Goal: Task Accomplishment & Management: Use online tool/utility

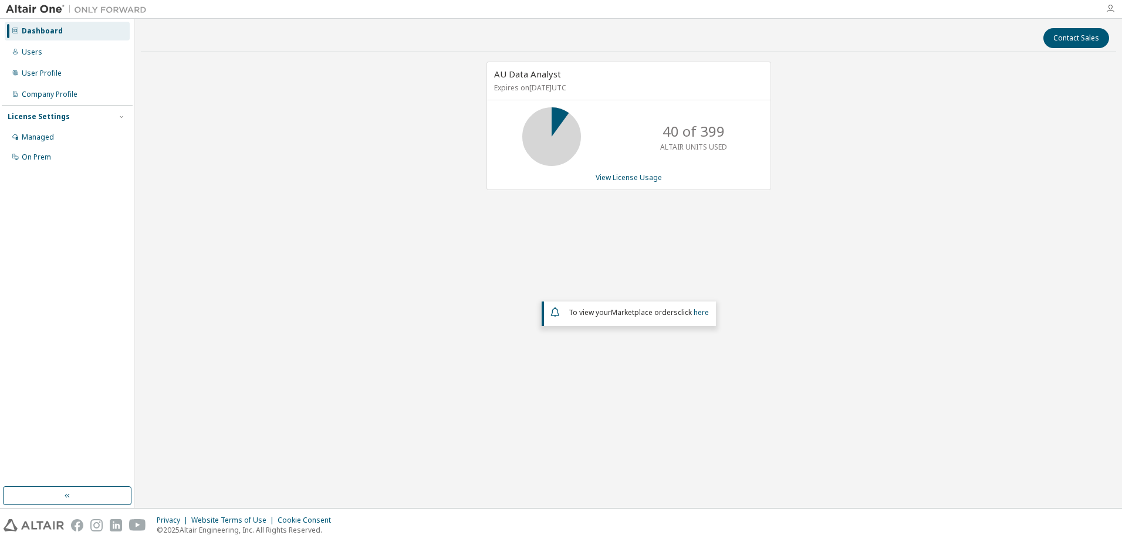
click at [1112, 7] on icon "button" at bounding box center [1109, 8] width 9 height 9
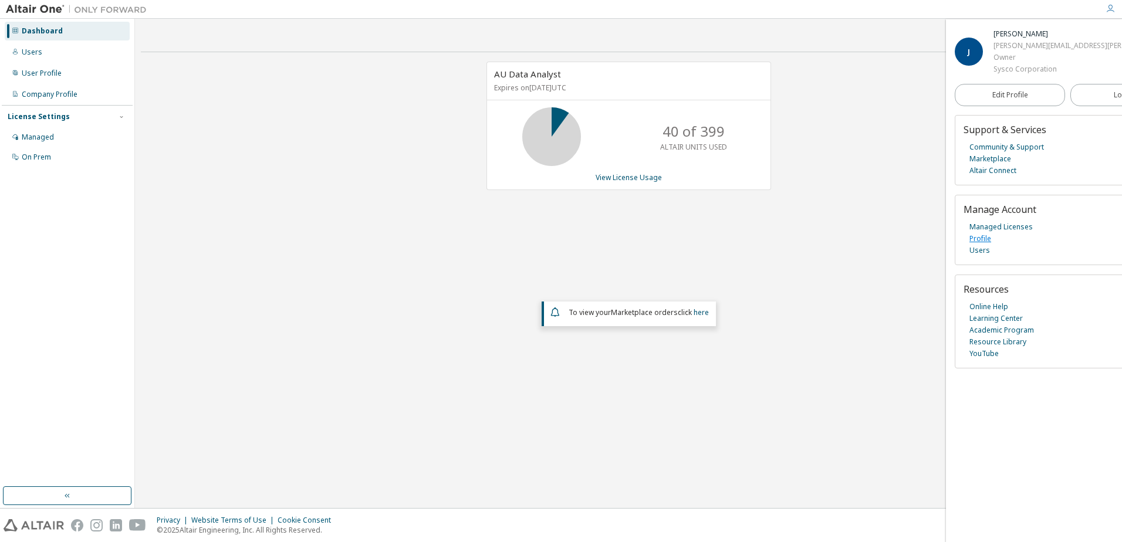
click at [985, 240] on link "Profile" at bounding box center [980, 239] width 22 height 12
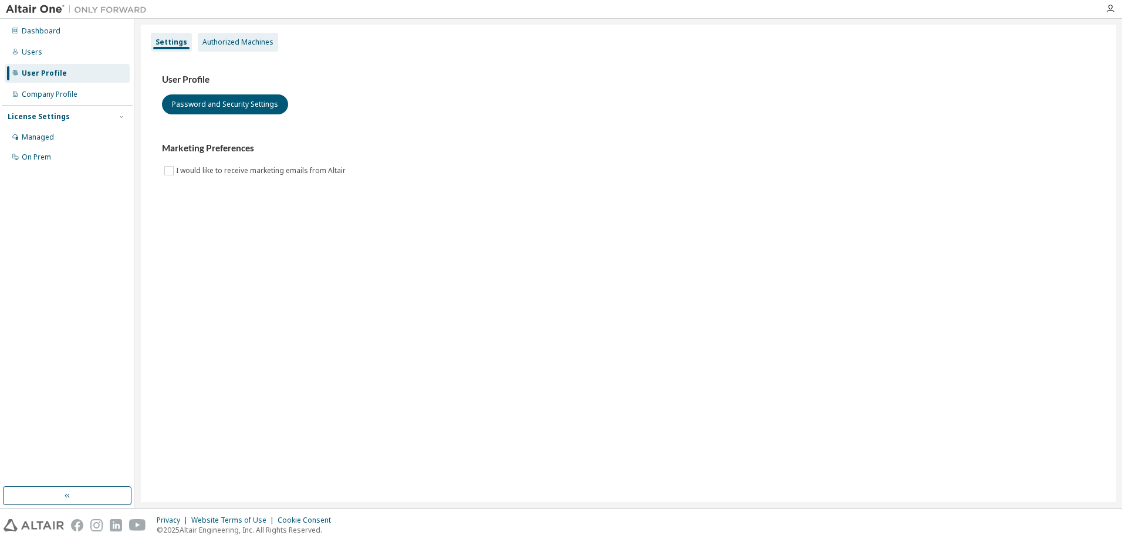
drag, startPoint x: 242, startPoint y: 43, endPoint x: 240, endPoint y: 51, distance: 8.0
click at [242, 43] on div "Authorized Machines" at bounding box center [237, 42] width 71 height 9
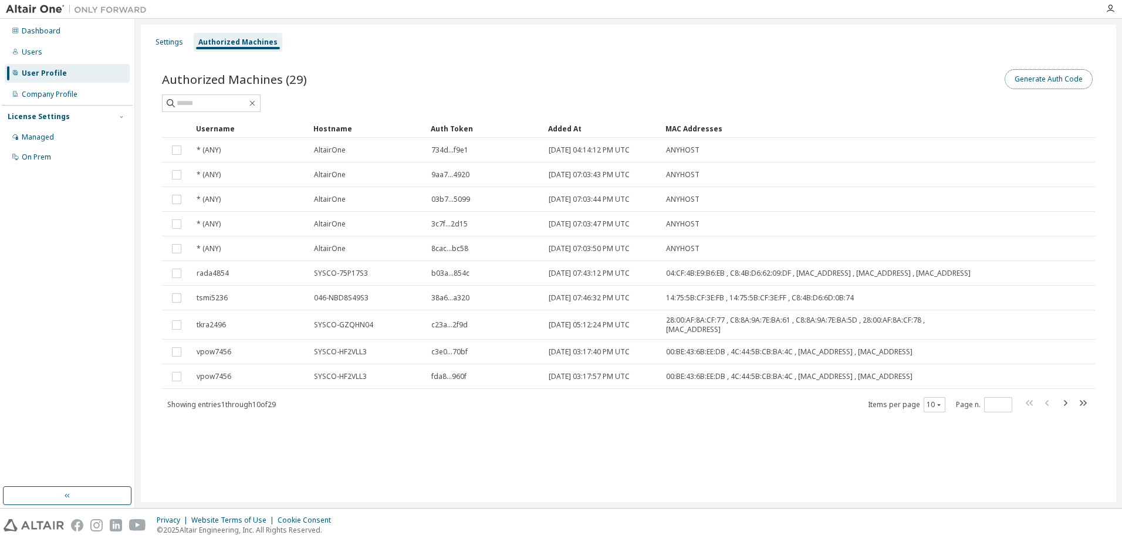
click at [1040, 86] on button "Generate Auth Code" at bounding box center [1048, 79] width 88 height 20
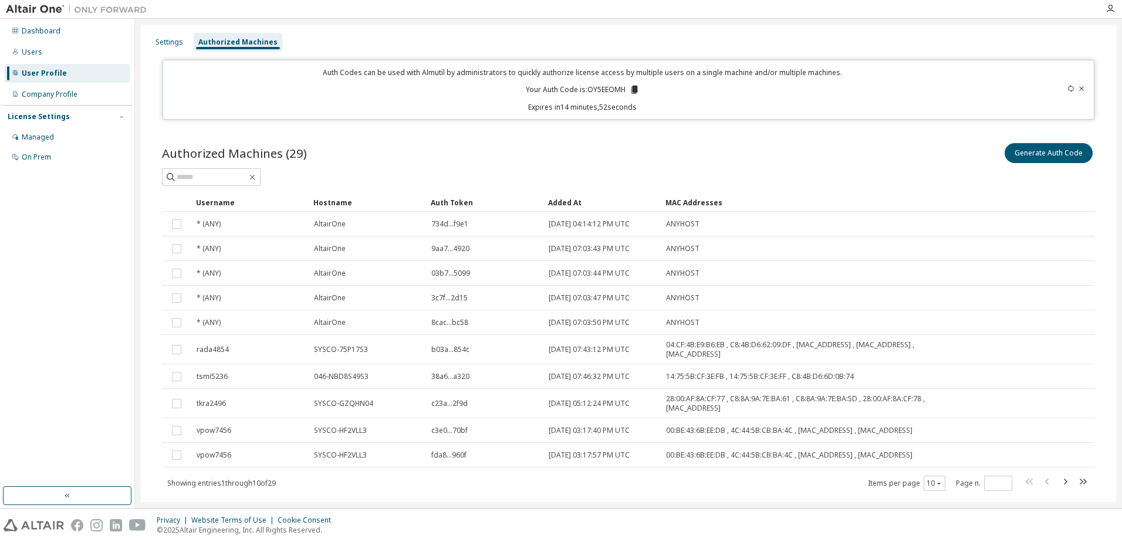
drag, startPoint x: 644, startPoint y: 108, endPoint x: 521, endPoint y: 86, distance: 125.1
click at [521, 86] on div "Auth Codes can be used with Almutil by administrators to quickly authorize lice…" at bounding box center [582, 89] width 825 height 45
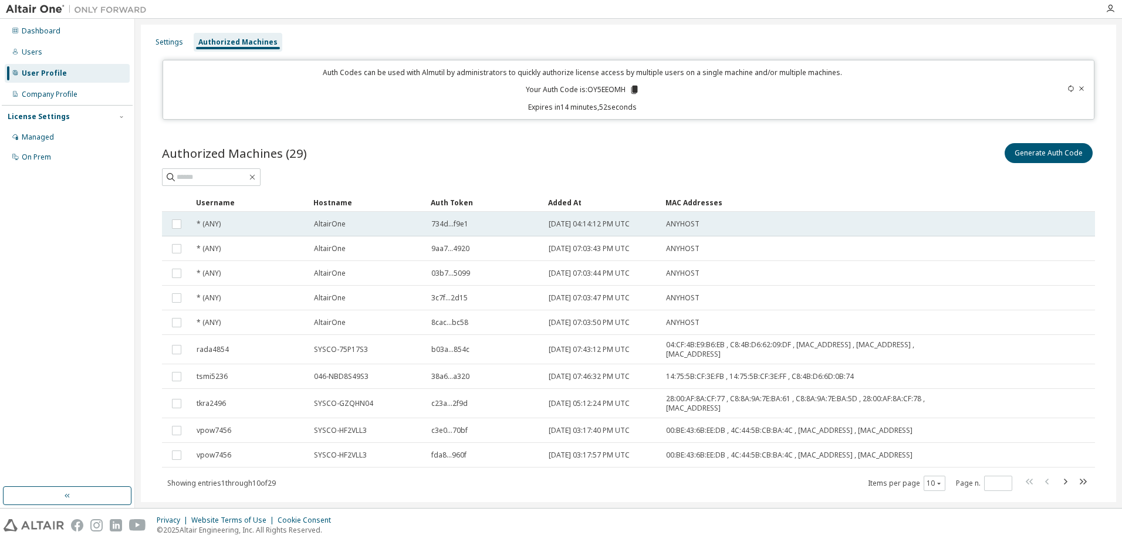
copy div "Your Auth Code is: OY5EEOMH Expires in 14 minutes, 52 seconds"
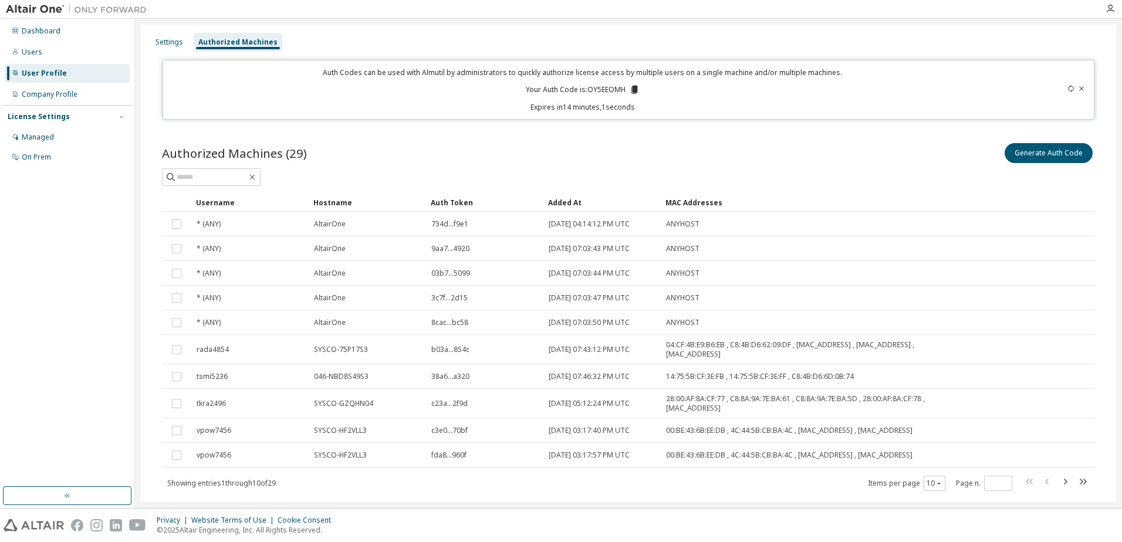
click at [670, 108] on p "Expires in 14 minutes, 1 seconds" at bounding box center [582, 107] width 825 height 10
